Goal: Book appointment/travel/reservation

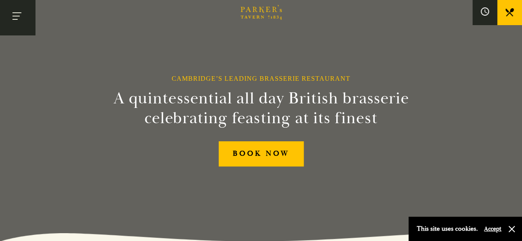
click at [26, 31] on button "Toggle navigation" at bounding box center [17, 17] width 35 height 35
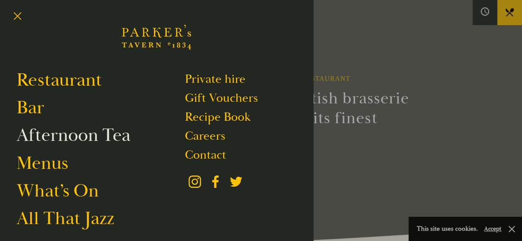
click at [120, 134] on link "Afternoon Tea" at bounding box center [74, 135] width 114 height 23
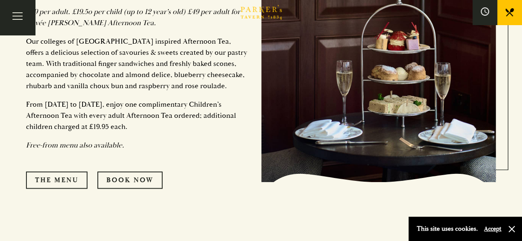
scroll to position [406, 0]
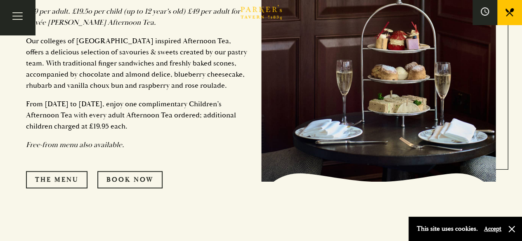
drag, startPoint x: 19, startPoint y: 157, endPoint x: 24, endPoint y: 158, distance: 4.3
click at [24, 158] on div "Served daily, 12:30-4:30pm. Colleges of [GEOGRAPHIC_DATA] Afternoon Tea £39 per…" at bounding box center [261, 50] width 495 height 431
click at [38, 171] on link "The Menu" at bounding box center [56, 179] width 61 height 17
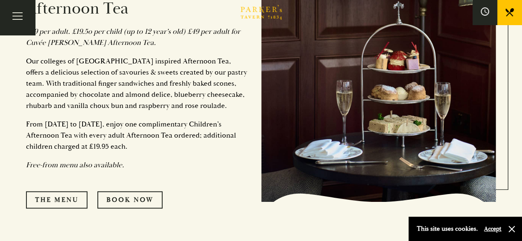
scroll to position [386, 0]
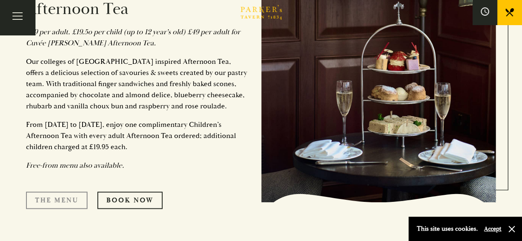
click at [73, 192] on link "The Menu" at bounding box center [56, 200] width 61 height 17
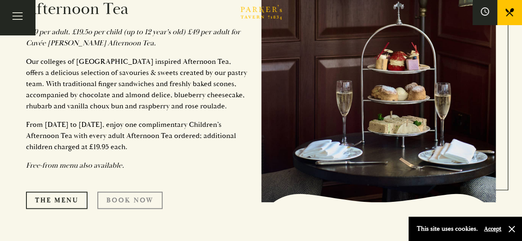
click at [124, 192] on link "Book Now" at bounding box center [129, 200] width 65 height 17
